Goal: Transaction & Acquisition: Register for event/course

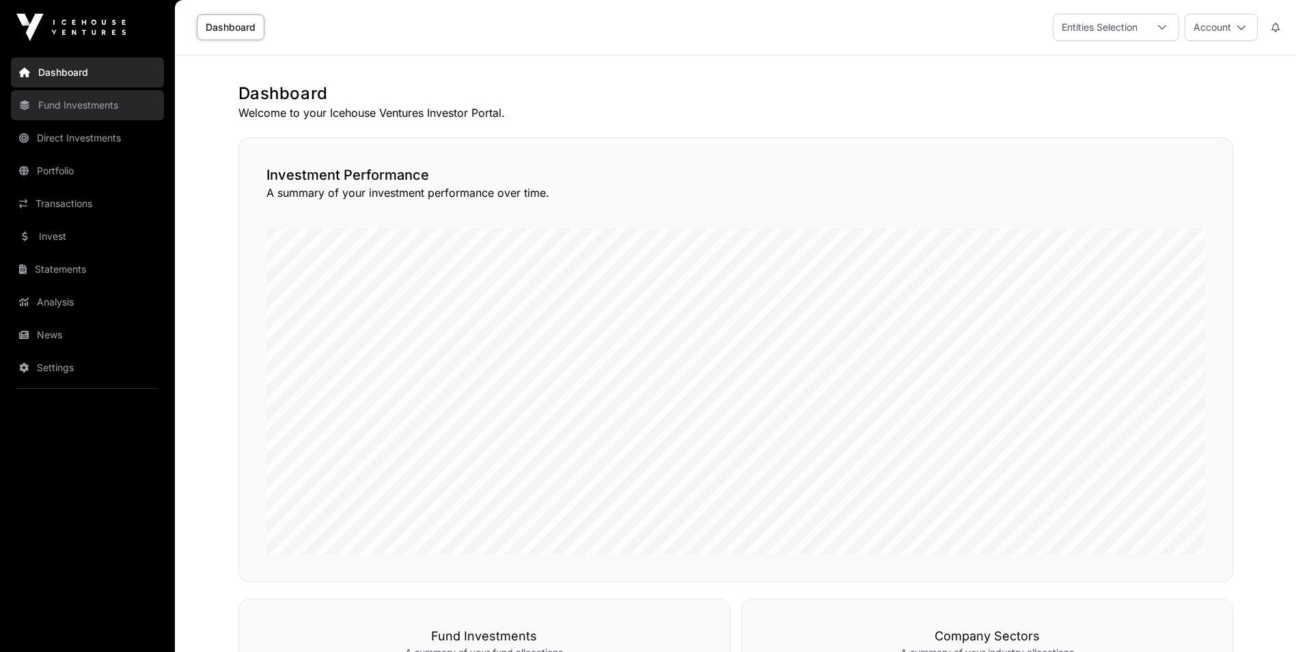
click at [103, 100] on link "Fund Investments" at bounding box center [87, 105] width 153 height 30
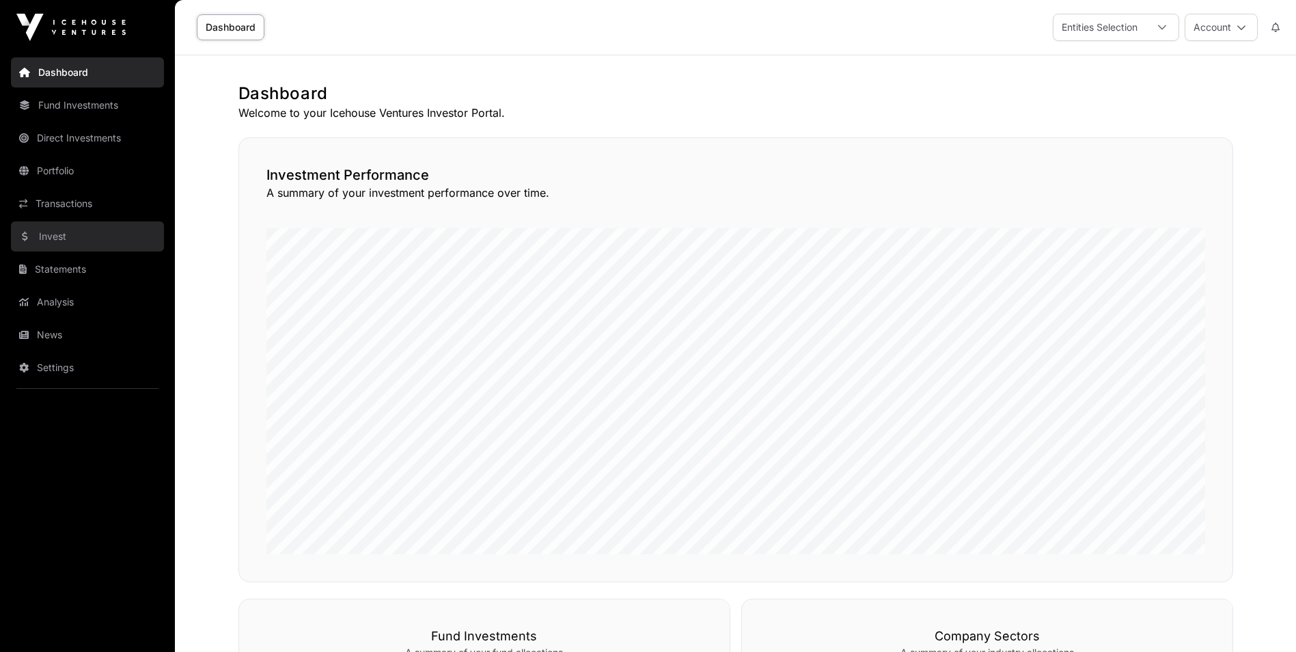
click at [55, 233] on link "Invest" at bounding box center [87, 236] width 153 height 30
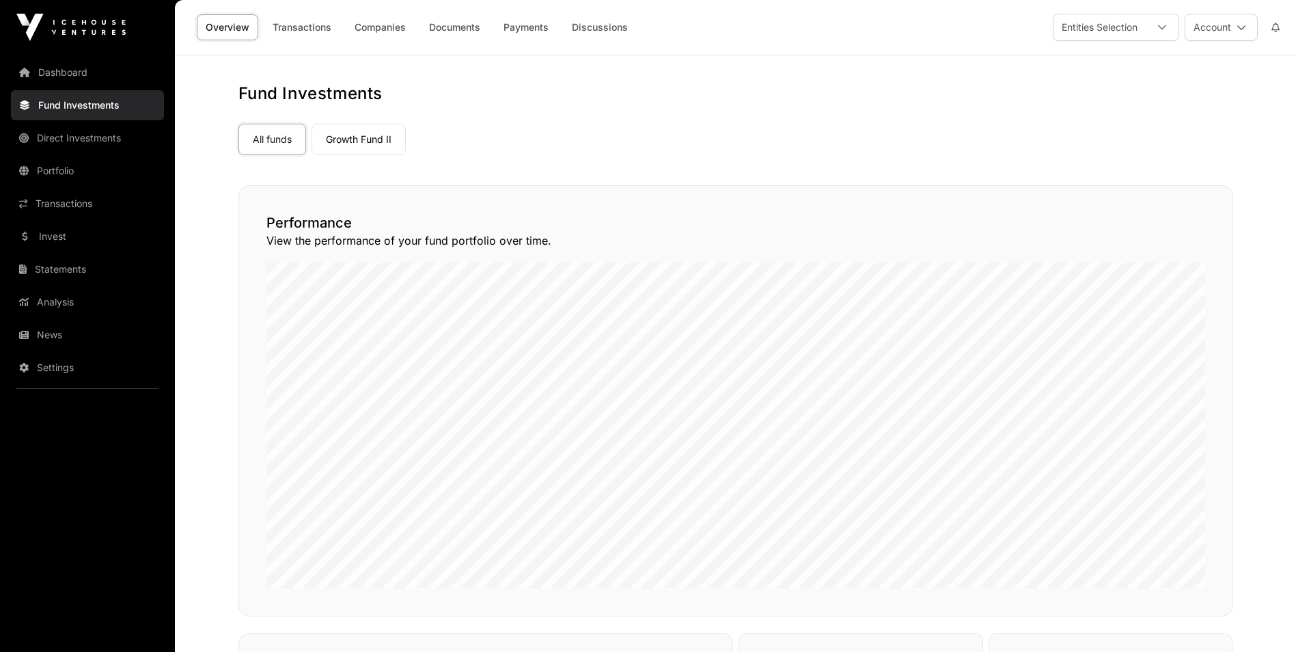
click at [55, 237] on link "Invest" at bounding box center [87, 236] width 153 height 30
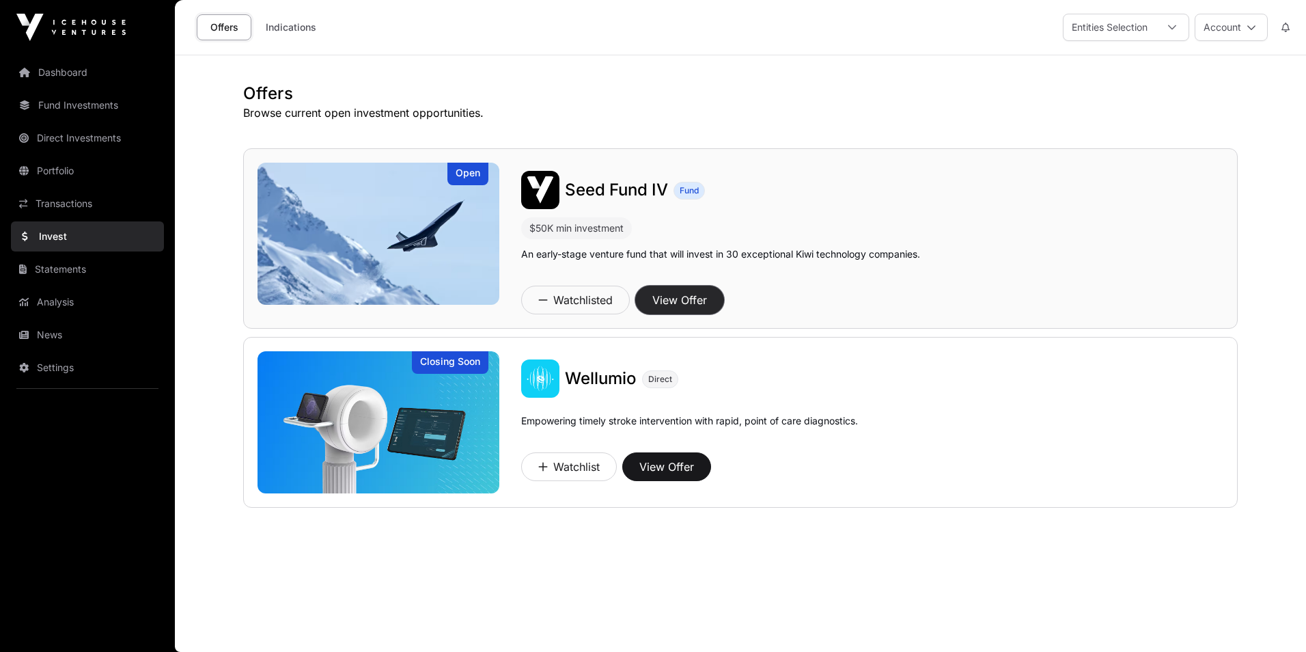
click at [691, 299] on button "View Offer" at bounding box center [679, 300] width 89 height 29
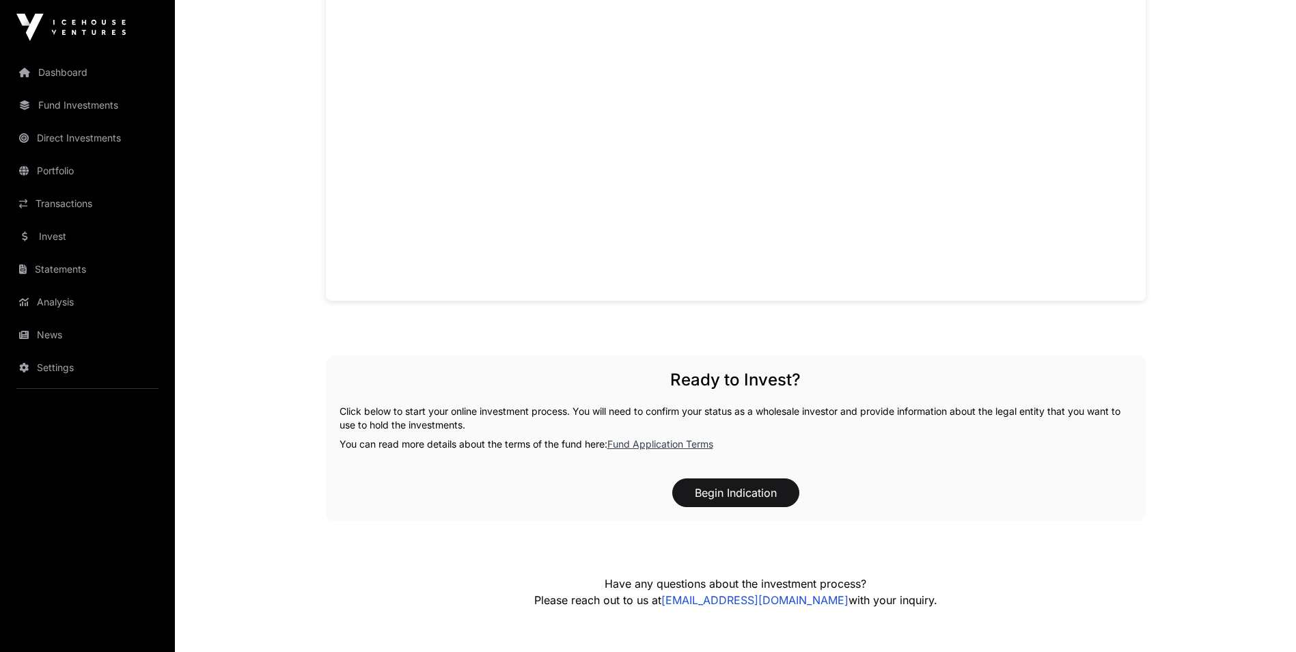
scroll to position [1162, 0]
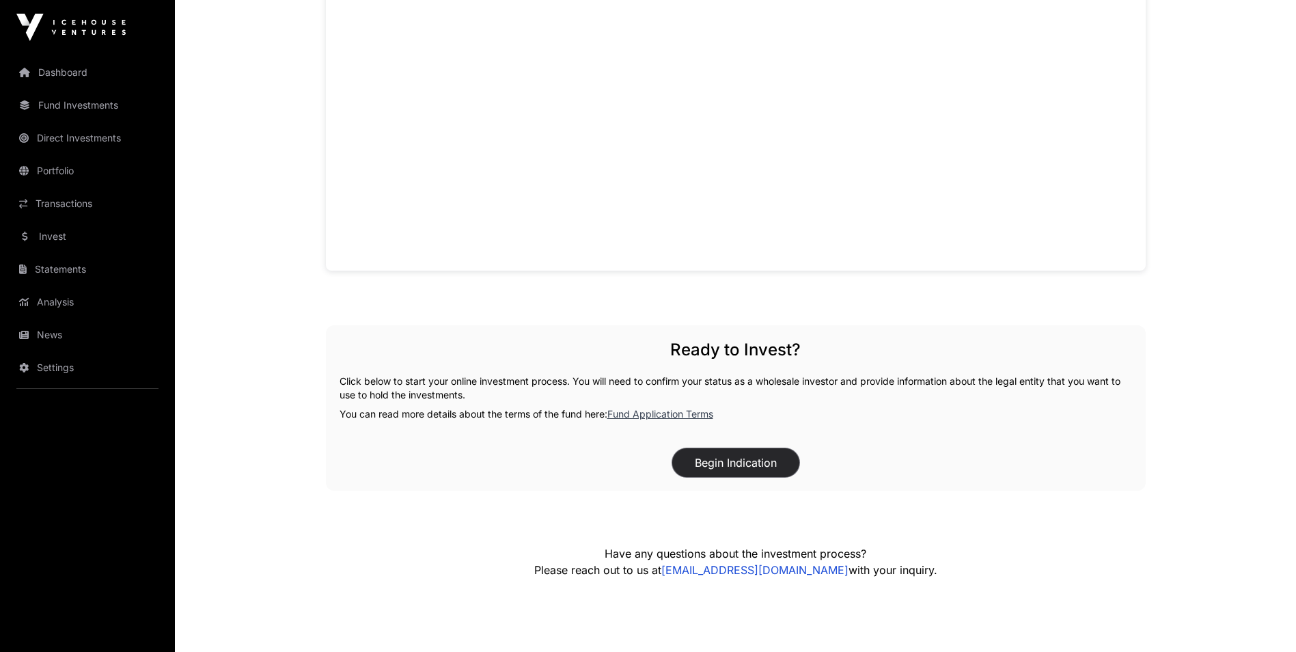
click at [741, 461] on button "Begin Indication" at bounding box center [735, 462] width 127 height 29
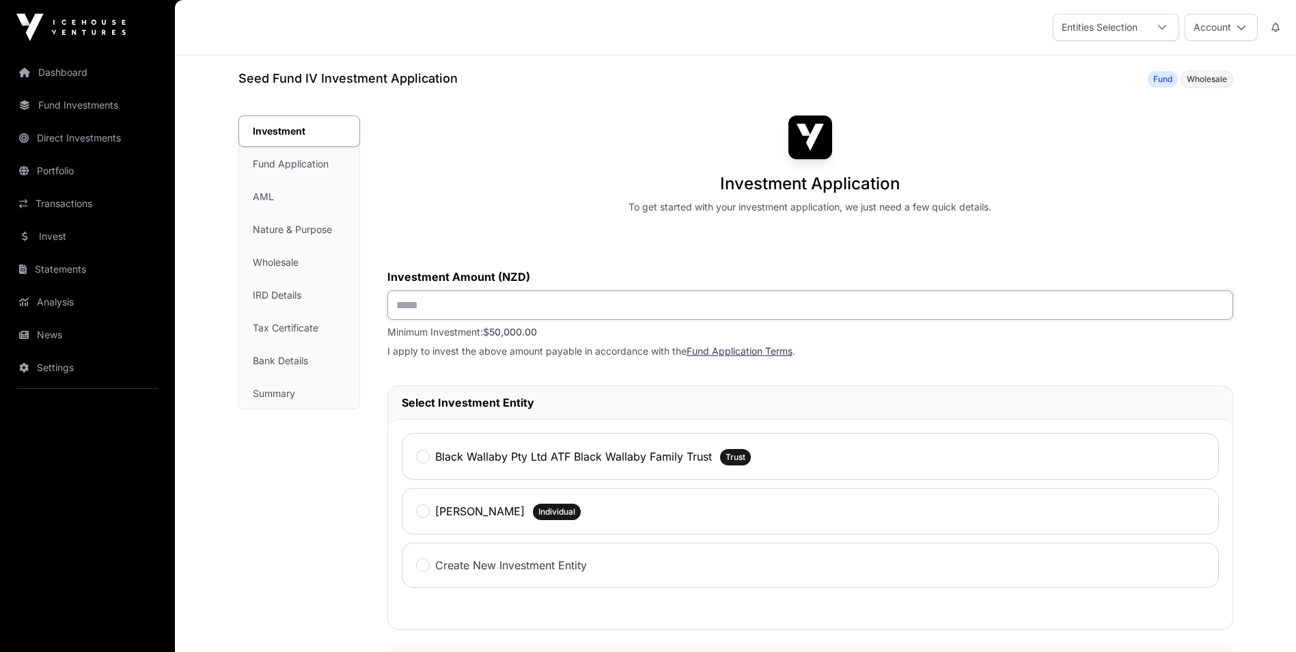
drag, startPoint x: 449, startPoint y: 305, endPoint x: 299, endPoint y: 292, distance: 150.9
click at [299, 292] on div "Investment Investment Fund Application AML Nature & Purpose Wholesale IRD Detai…" at bounding box center [735, 629] width 995 height 1028
type input "*******"
click at [521, 353] on p "I apply to invest the above amount payable in accordance with the Fund Applicat…" at bounding box center [810, 351] width 846 height 14
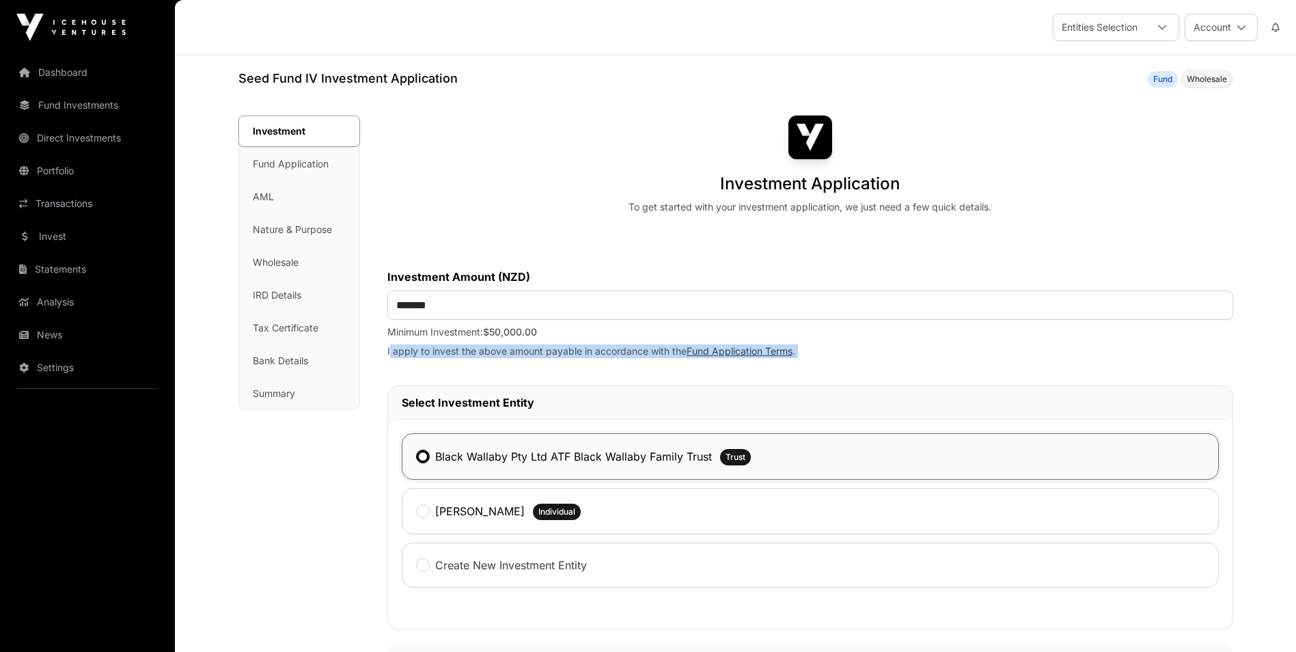
click at [521, 353] on p "I apply to invest the above amount payable in accordance with the Fund Applicat…" at bounding box center [810, 351] width 846 height 14
drag, startPoint x: 521, startPoint y: 353, endPoint x: 556, endPoint y: 357, distance: 35.9
click at [556, 357] on p "I apply to invest the above amount payable in accordance with the Fund Applicat…" at bounding box center [810, 351] width 846 height 14
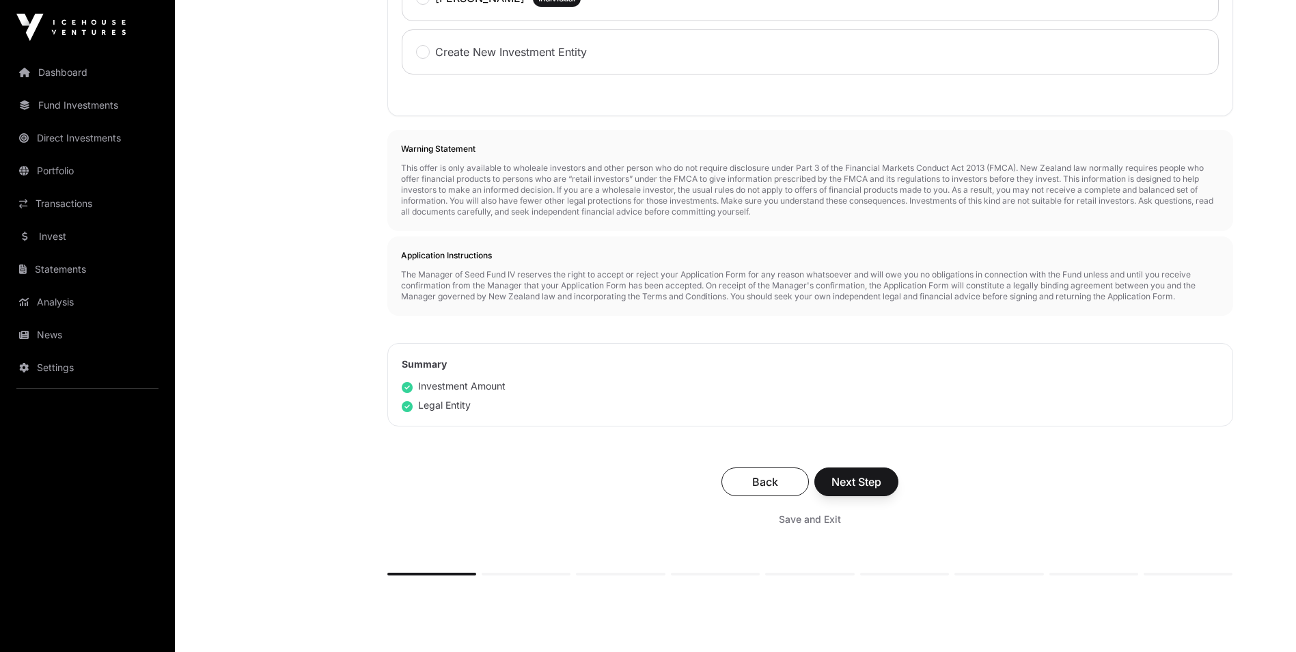
scroll to position [547, 0]
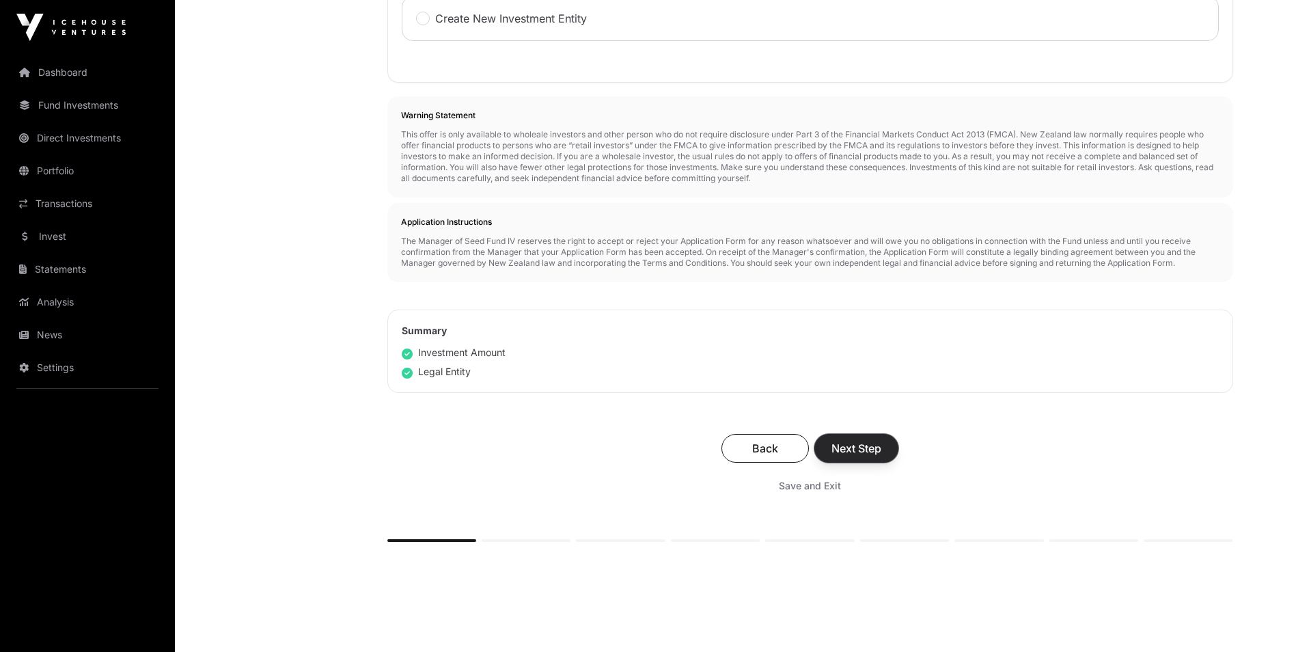
click at [849, 451] on span "Next Step" at bounding box center [857, 448] width 50 height 16
